Goal: Information Seeking & Learning: Learn about a topic

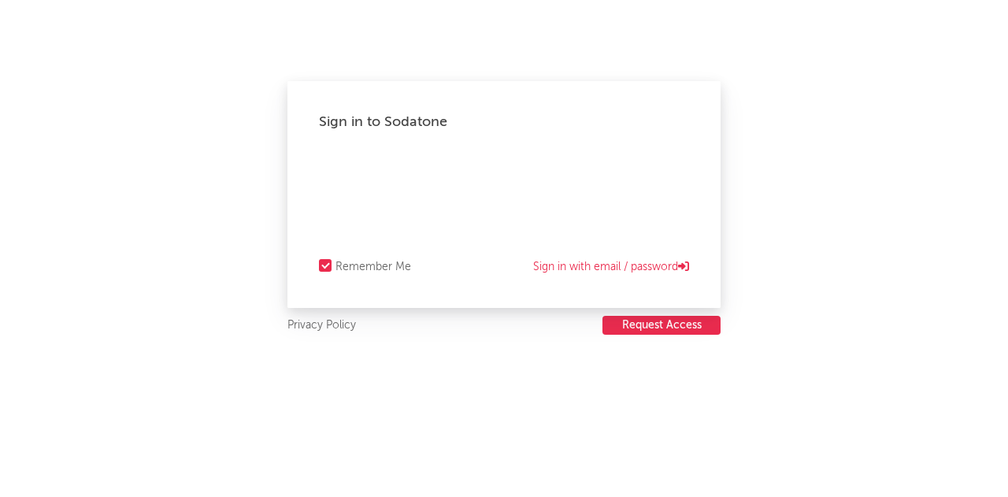
select select "warner_chappell"
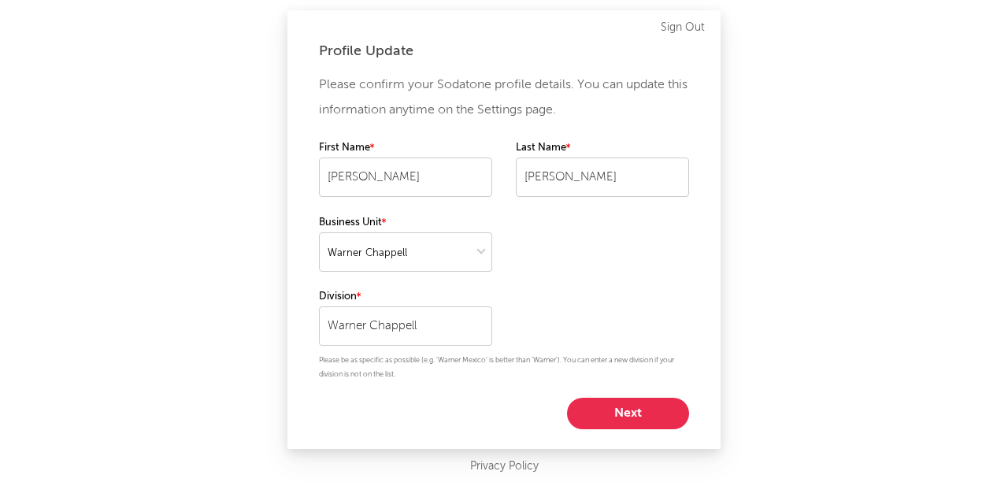
click at [639, 406] on button "Next" at bounding box center [628, 413] width 122 height 31
select select "other"
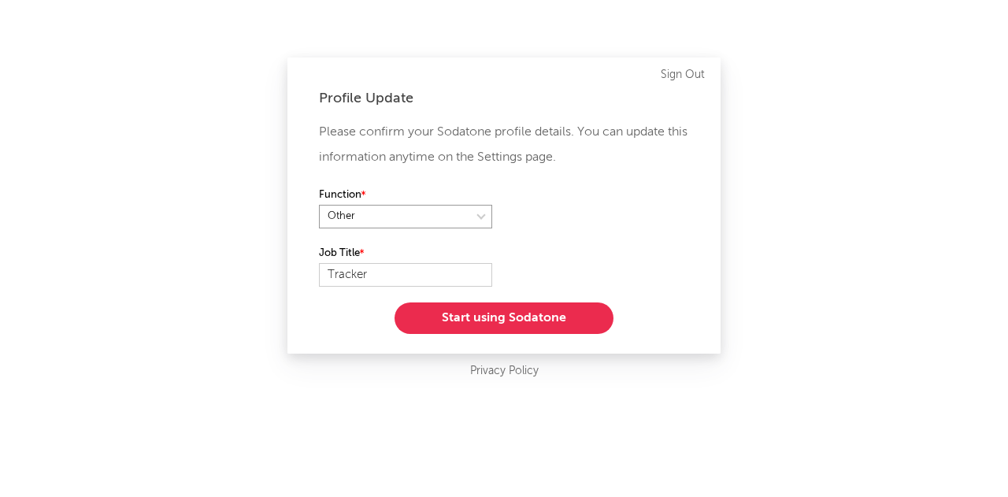
click at [357, 218] on select at bounding box center [405, 217] width 173 height 24
click at [479, 314] on button "Start using Sodatone" at bounding box center [503, 317] width 219 height 31
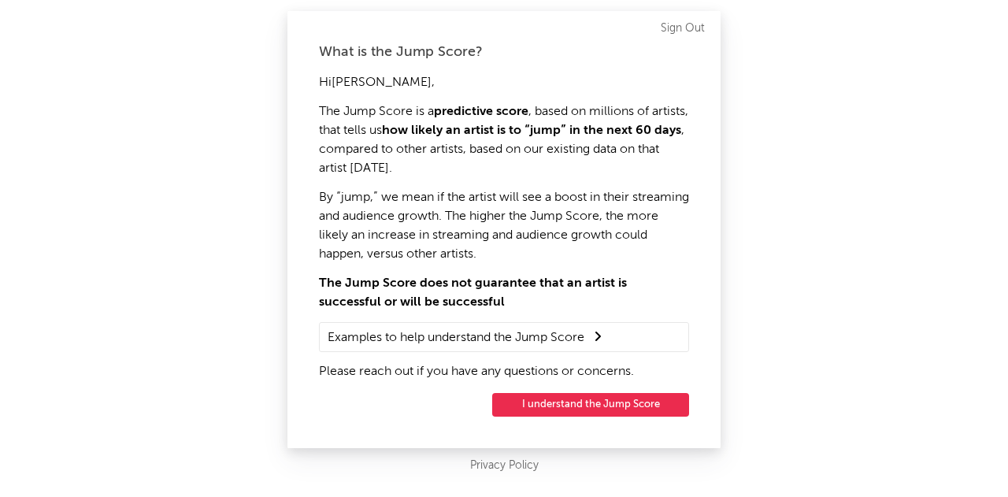
click at [575, 399] on button "I understand the Jump Score" at bounding box center [590, 405] width 197 height 24
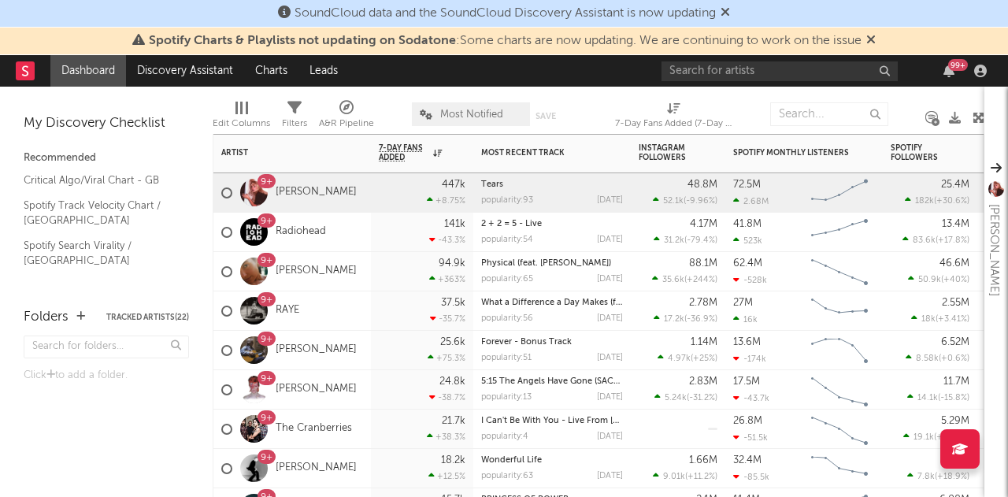
click at [536, 193] on div "Tears popularity: 93 [DATE]" at bounding box center [552, 192] width 142 height 39
click at [313, 187] on link "[PERSON_NAME]" at bounding box center [316, 192] width 81 height 13
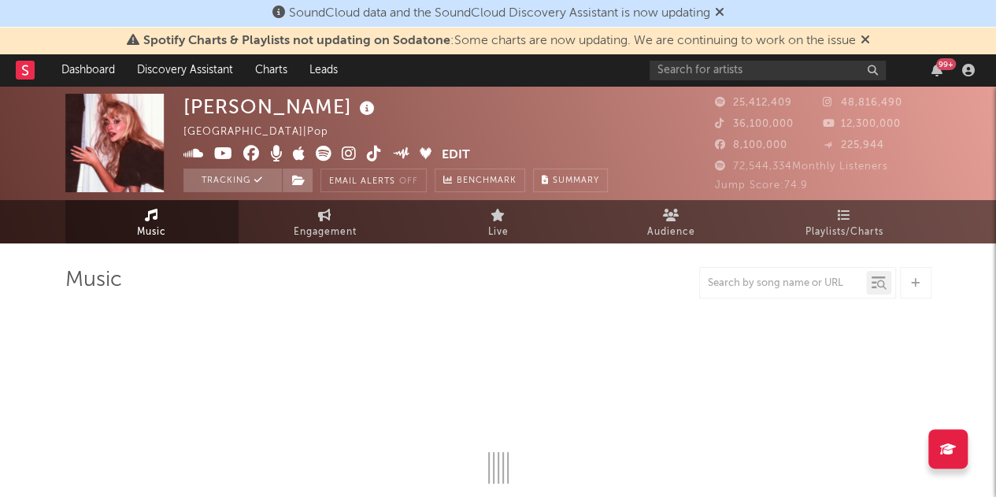
select select "6m"
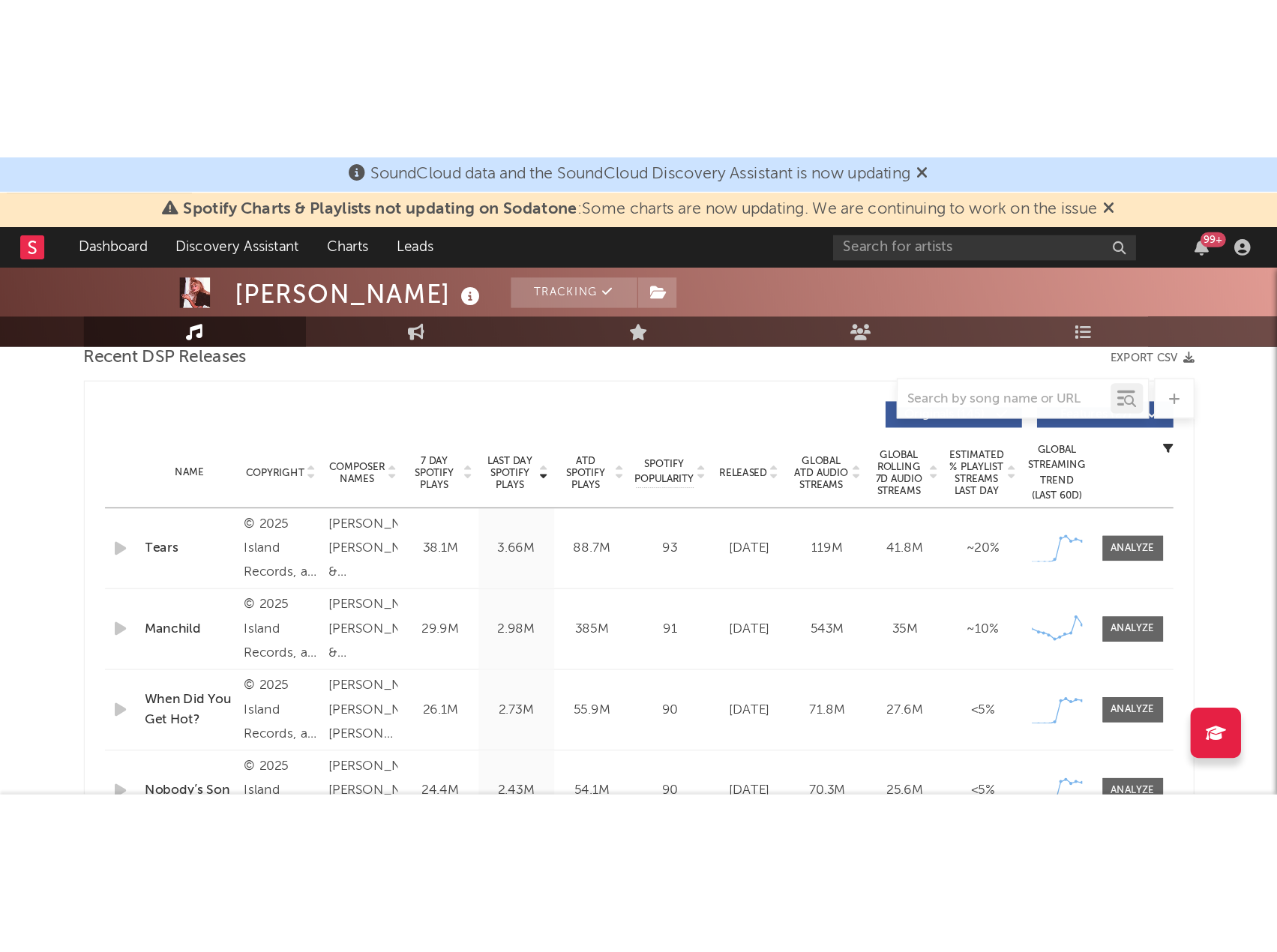
scroll to position [547, 0]
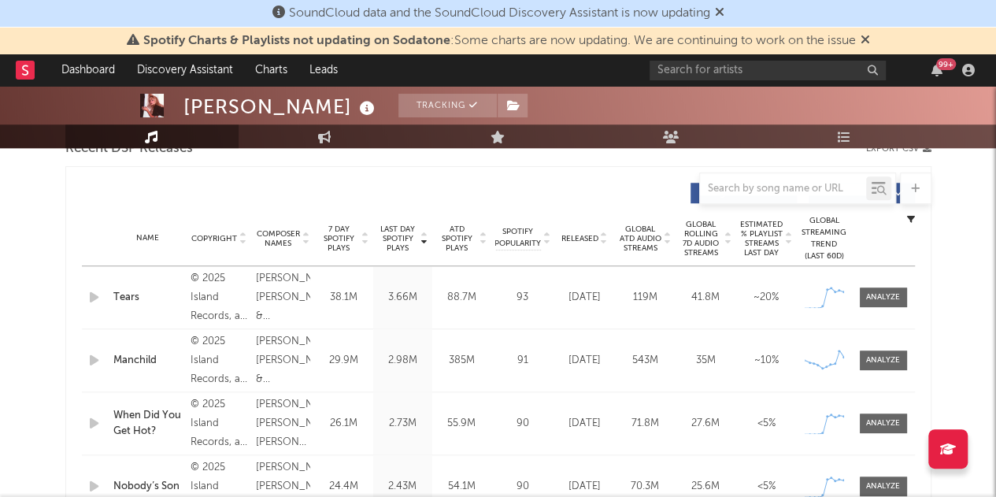
click at [320, 249] on span "7 Day Spotify Plays" at bounding box center [339, 238] width 42 height 28
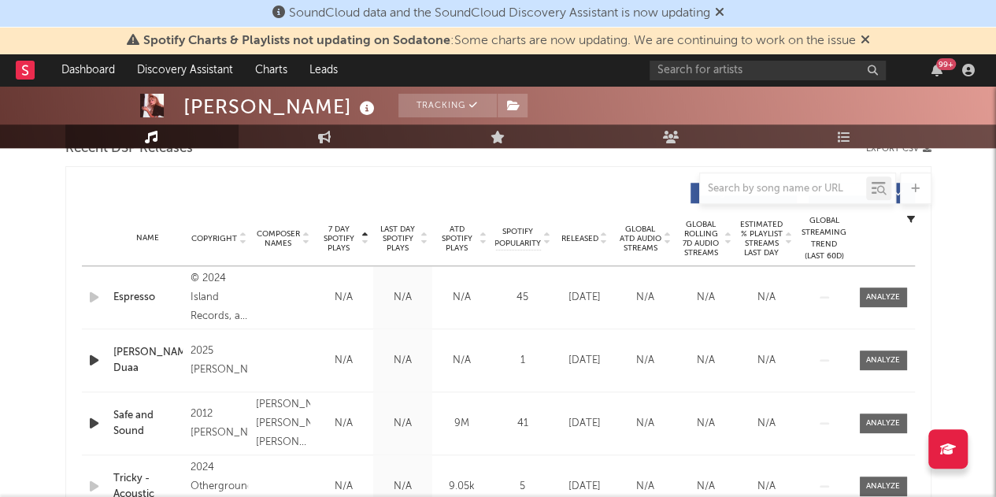
drag, startPoint x: 320, startPoint y: 249, endPoint x: 332, endPoint y: 246, distance: 12.0
click at [332, 246] on span "7 Day Spotify Plays" at bounding box center [339, 238] width 42 height 28
